Goal: Transaction & Acquisition: Purchase product/service

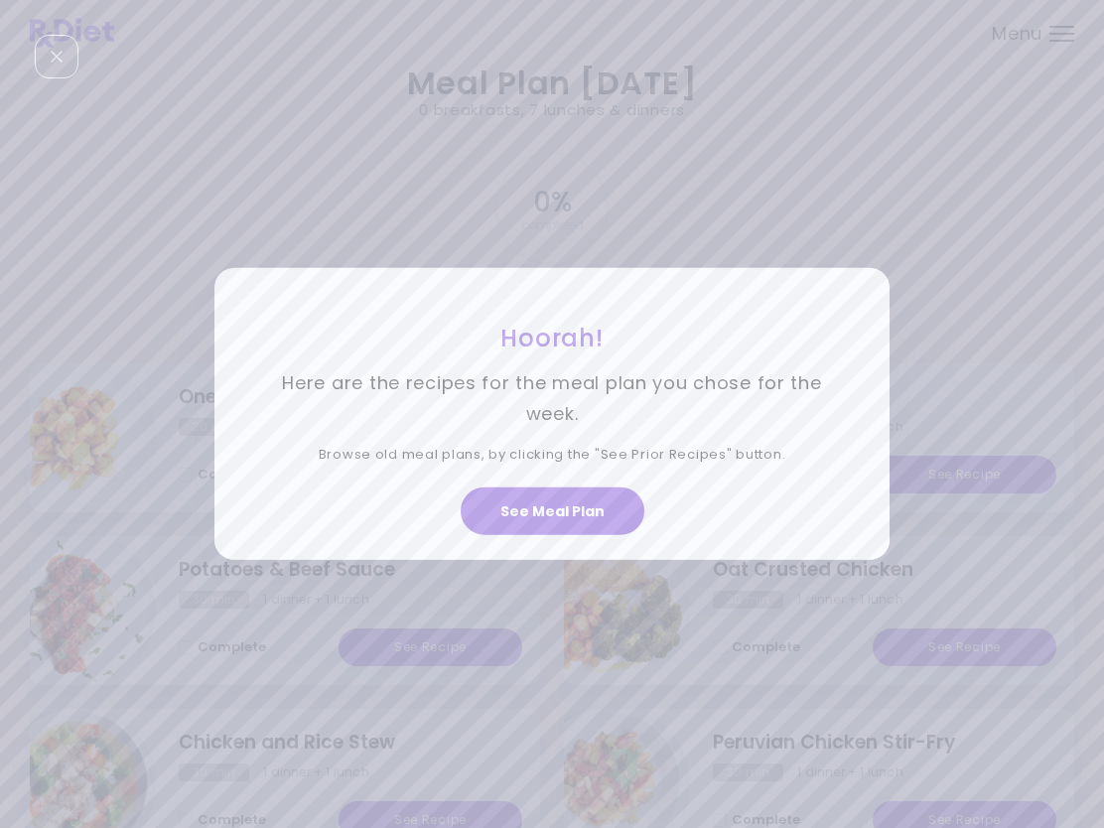
click at [577, 509] on button "See Meal Plan" at bounding box center [553, 512] width 184 height 48
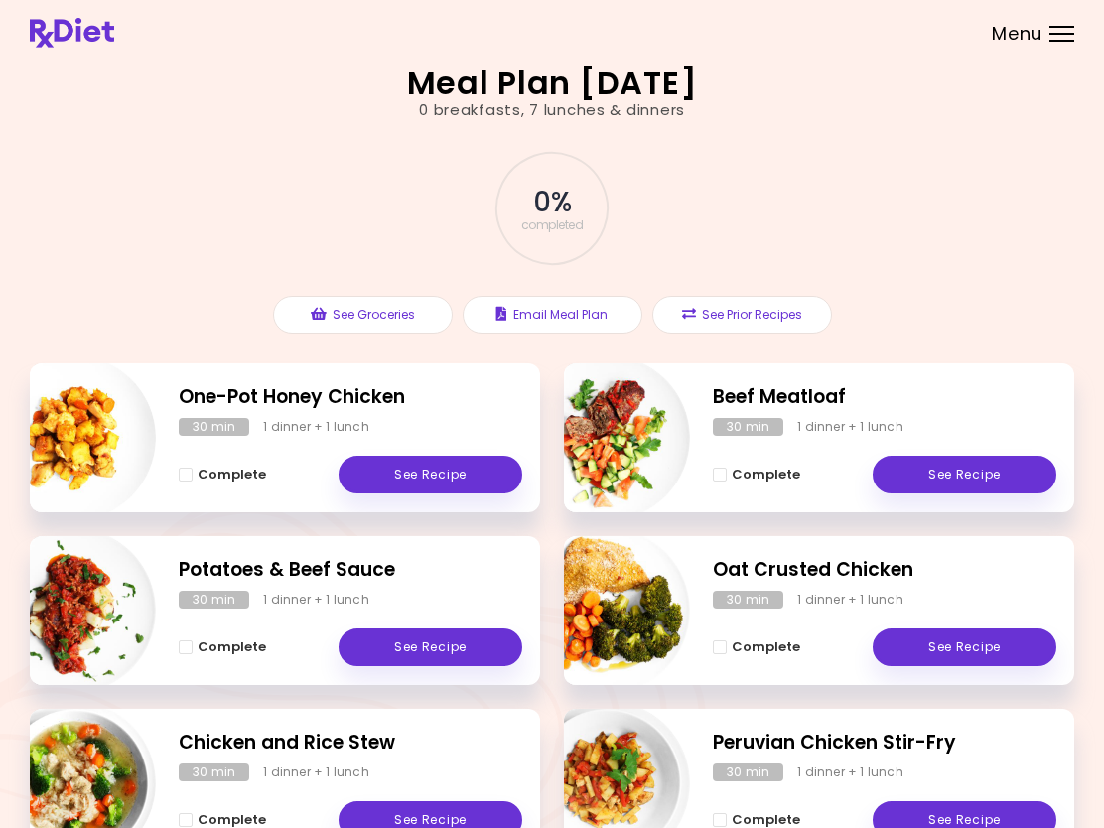
click at [1042, 25] on span "Menu" at bounding box center [1017, 34] width 51 height 18
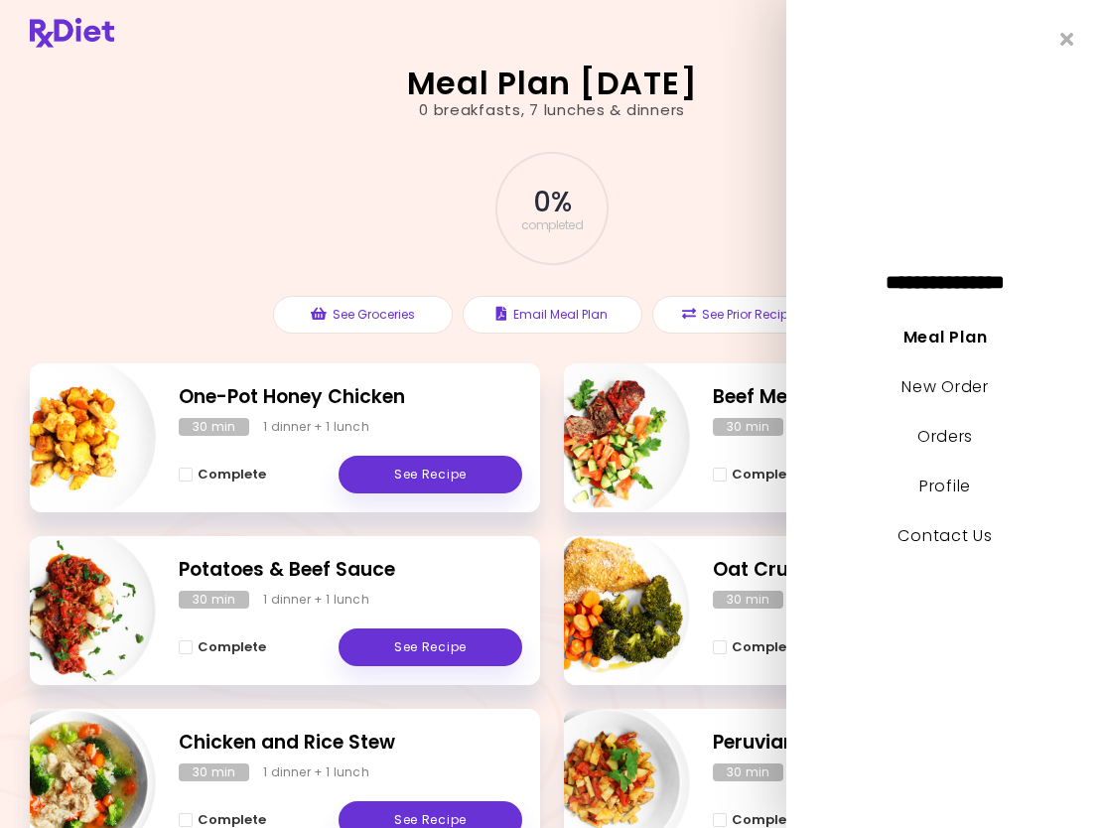
click at [943, 386] on link "New Order" at bounding box center [945, 386] width 86 height 23
select select "*"
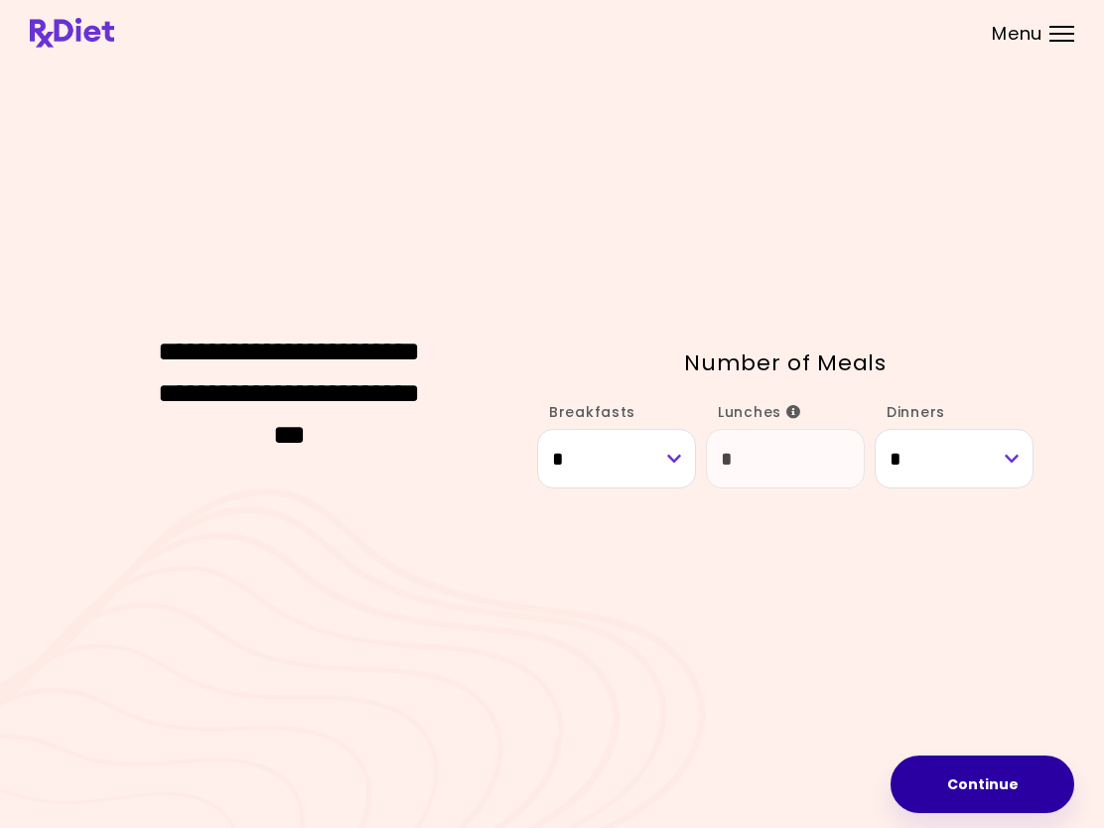
click at [987, 790] on button "Continue" at bounding box center [983, 785] width 184 height 58
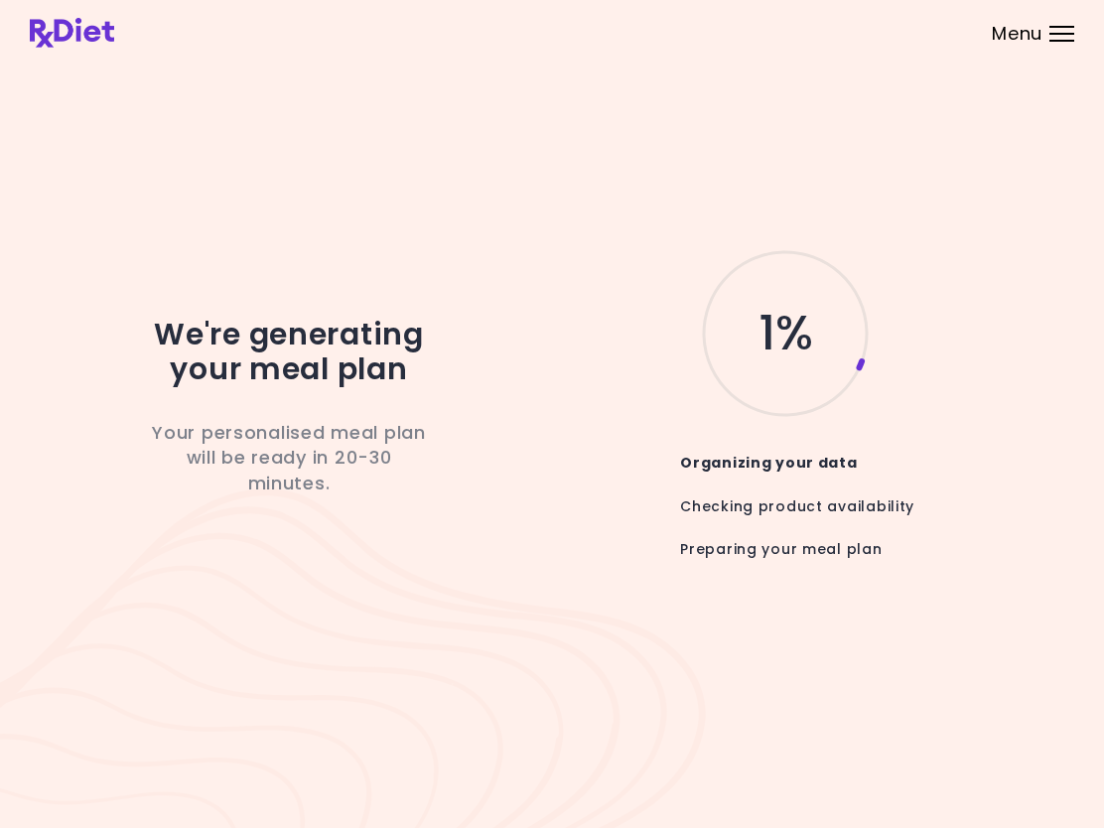
click at [1057, 27] on div at bounding box center [1062, 27] width 25 height 2
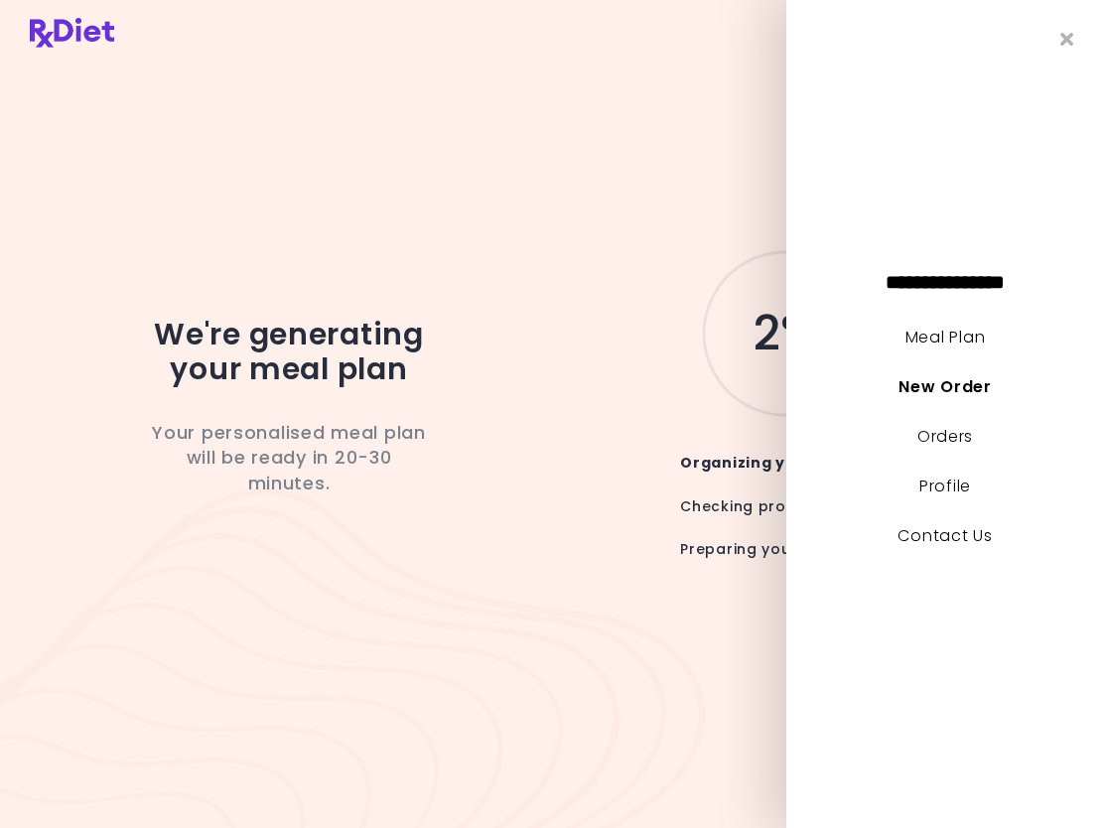
click at [946, 441] on link "Orders" at bounding box center [946, 436] width 56 height 23
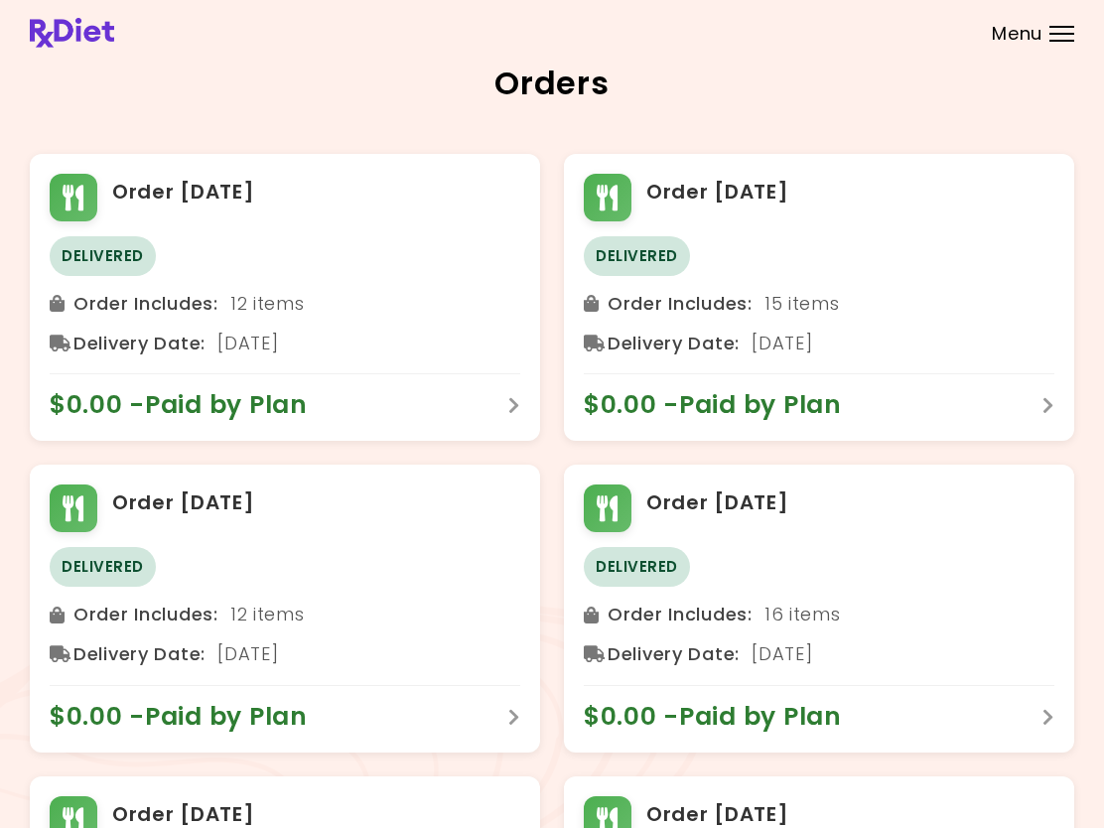
click at [1040, 29] on span "Menu" at bounding box center [1017, 34] width 51 height 18
